Goal: Navigation & Orientation: Find specific page/section

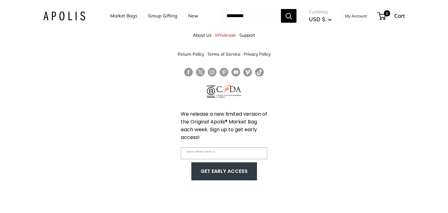
click at [198, 33] on link "About Us" at bounding box center [202, 35] width 19 height 11
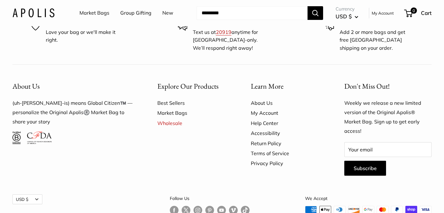
scroll to position [1751, 0]
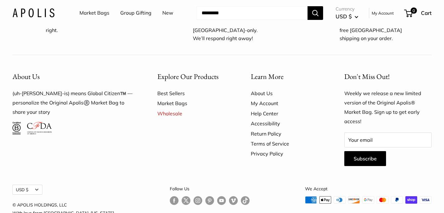
click at [264, 88] on link "About Us" at bounding box center [287, 93] width 72 height 10
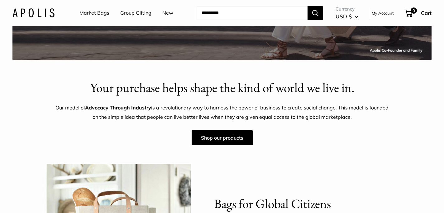
scroll to position [221, 0]
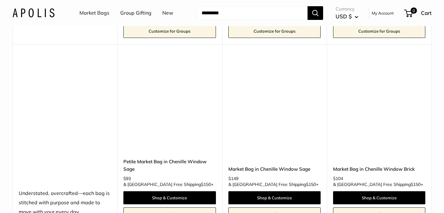
scroll to position [1751, 0]
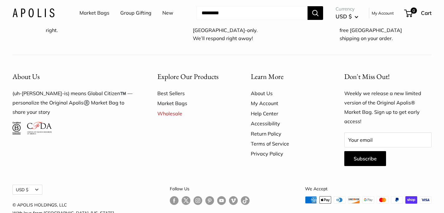
click at [262, 109] on link "Help Center" at bounding box center [287, 114] width 72 height 10
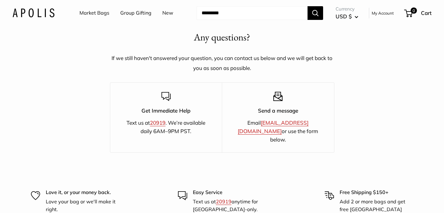
scroll to position [1041, 0]
